Goal: Book appointment/travel/reservation

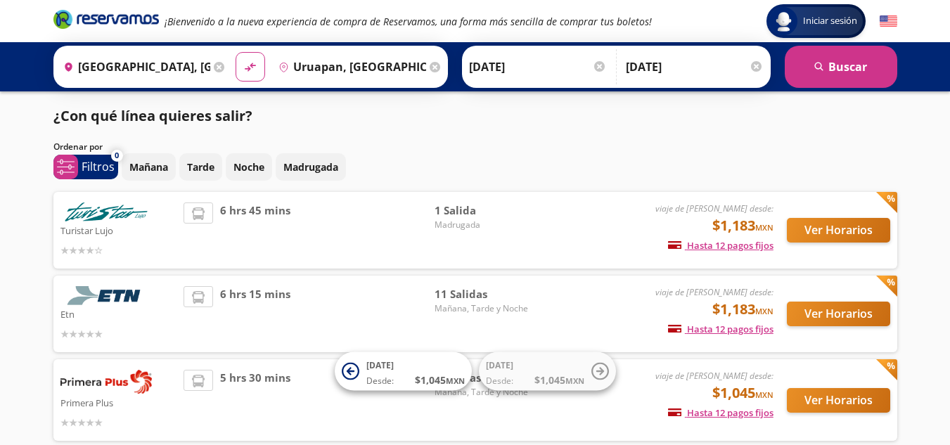
click at [732, 169] on div "Mañana Tarde Noche Madrugada" at bounding box center [510, 166] width 776 height 27
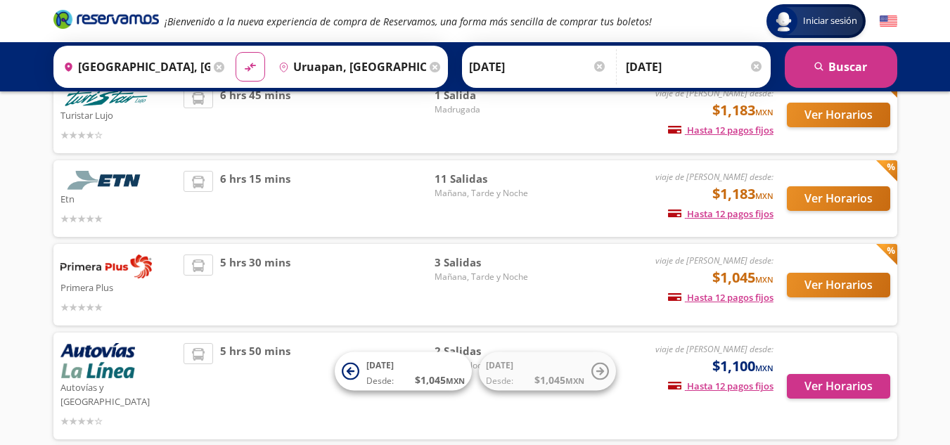
scroll to position [141, 0]
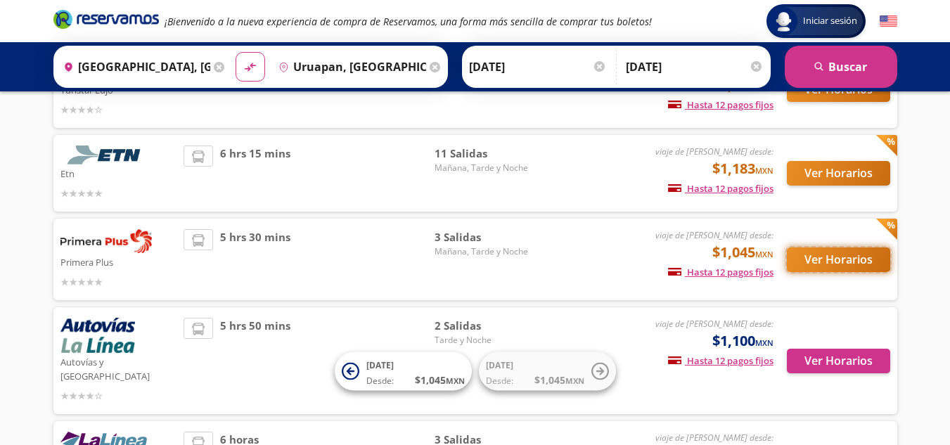
click at [845, 256] on button "Ver Horarios" at bounding box center [838, 260] width 103 height 25
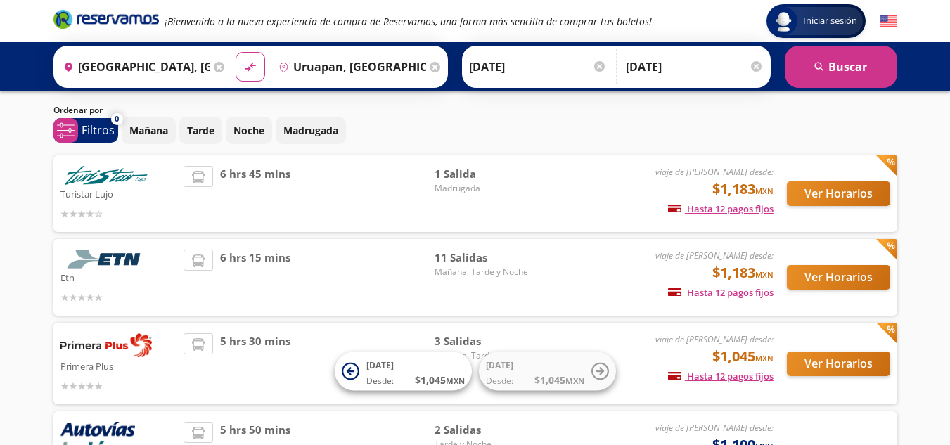
scroll to position [70, 0]
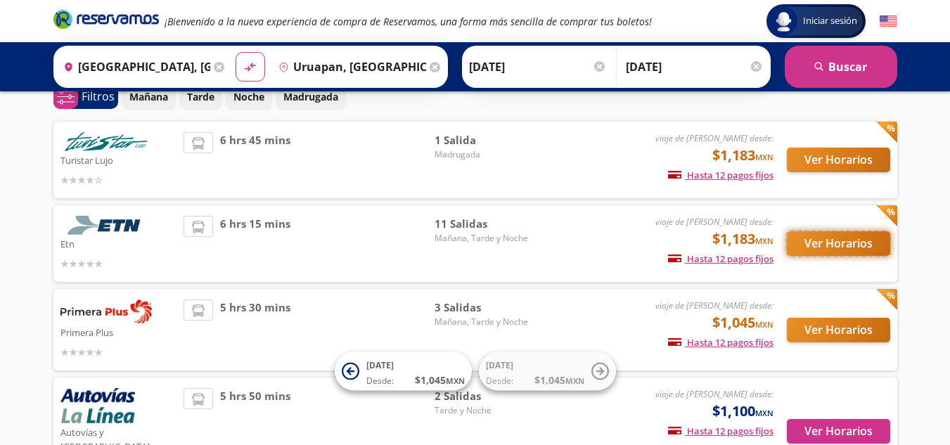
click at [834, 251] on button "Ver Horarios" at bounding box center [838, 243] width 103 height 25
